Goal: Task Accomplishment & Management: Use online tool/utility

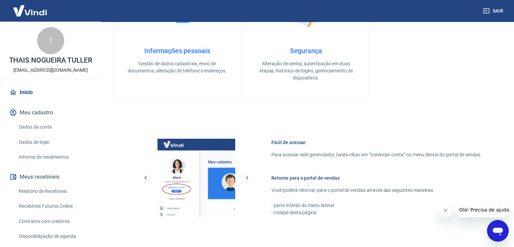
scroll to position [286, 0]
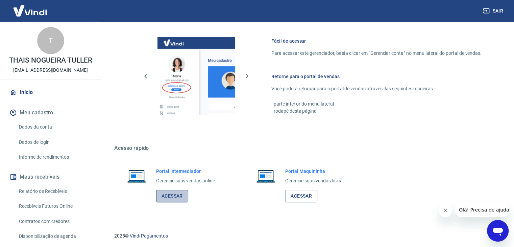
click at [166, 198] on link "Acessar" at bounding box center [172, 195] width 32 height 12
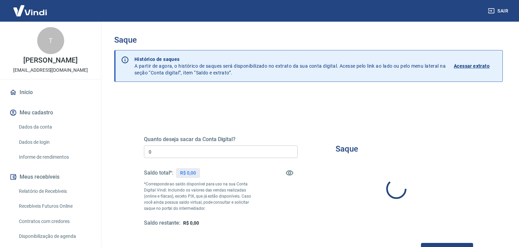
type input "R$ 0,00"
